Goal: Task Accomplishment & Management: Use online tool/utility

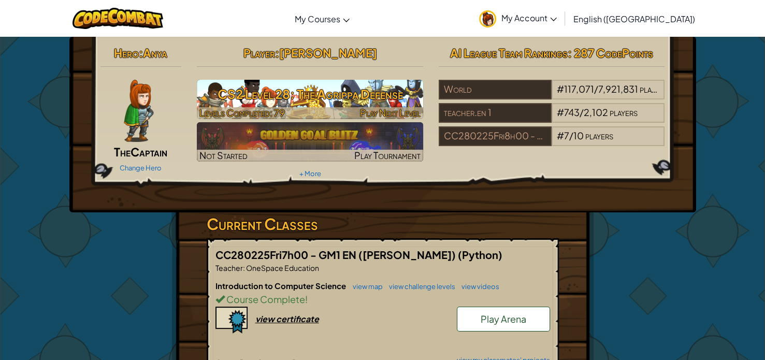
click at [408, 105] on img at bounding box center [310, 99] width 226 height 39
